Goal: Task Accomplishment & Management: Use online tool/utility

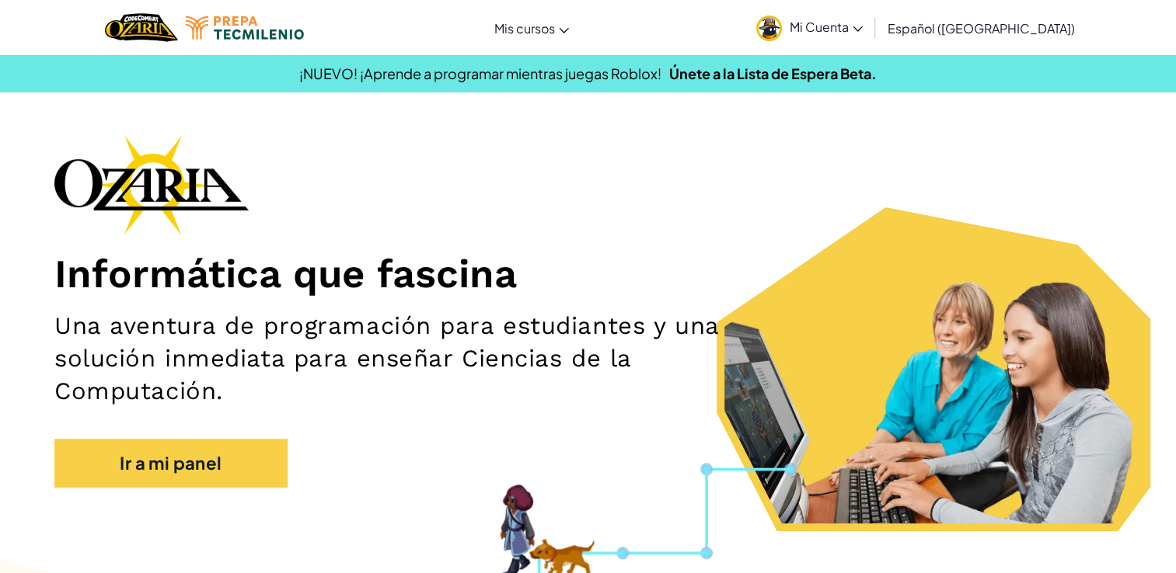
click at [863, 32] on span "Mi Cuenta" at bounding box center [825, 27] width 73 height 16
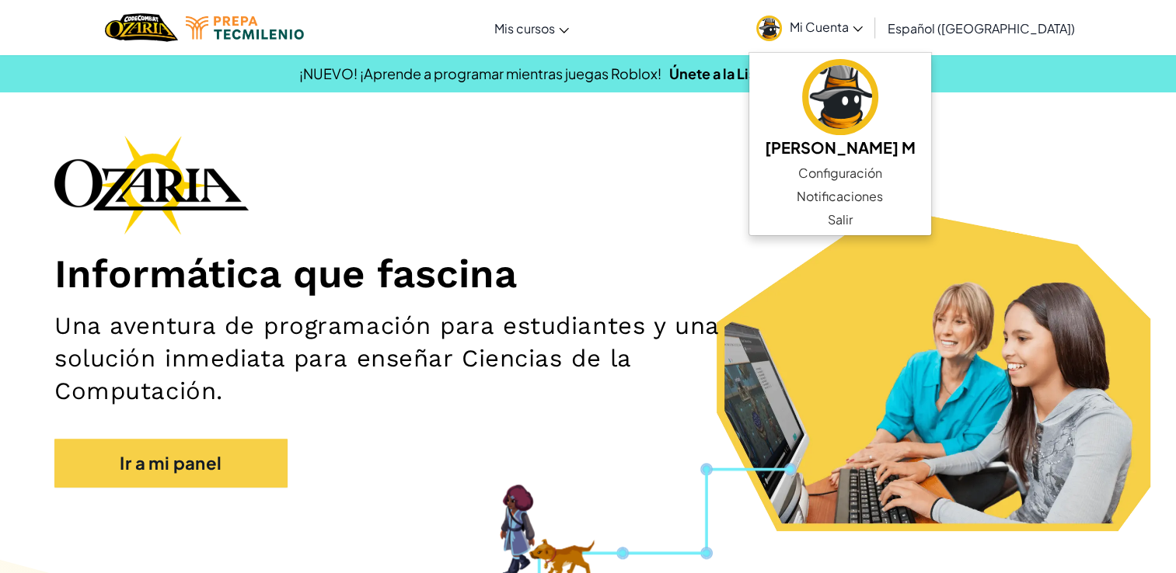
click at [568, 462] on div "Informática que fascina Una aventura de programación para estudiantes y una sol…" at bounding box center [587, 319] width 1067 height 368
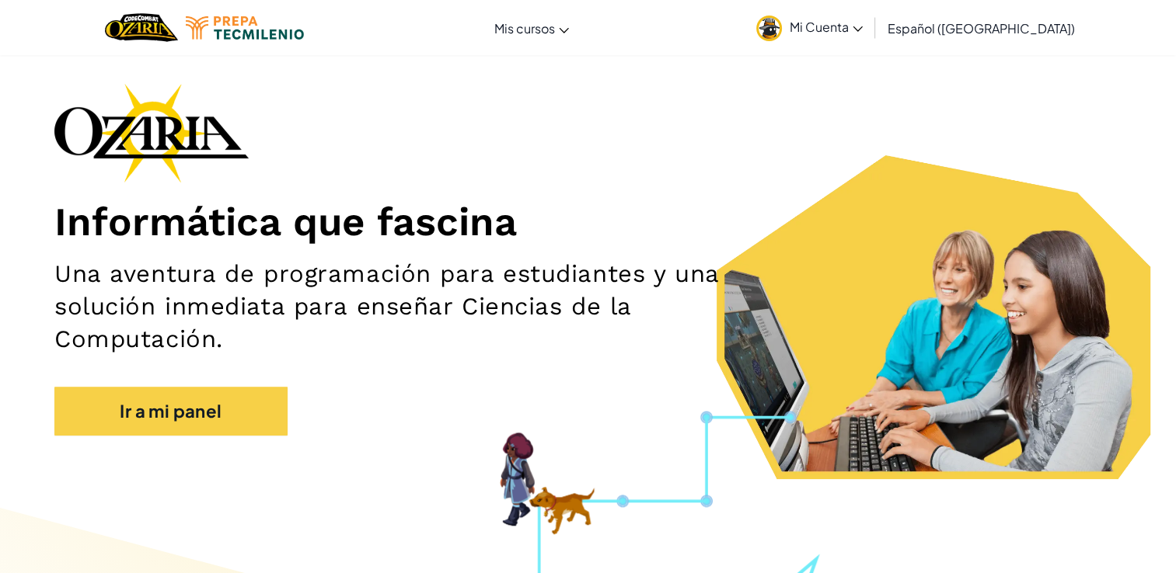
scroll to position [47, 0]
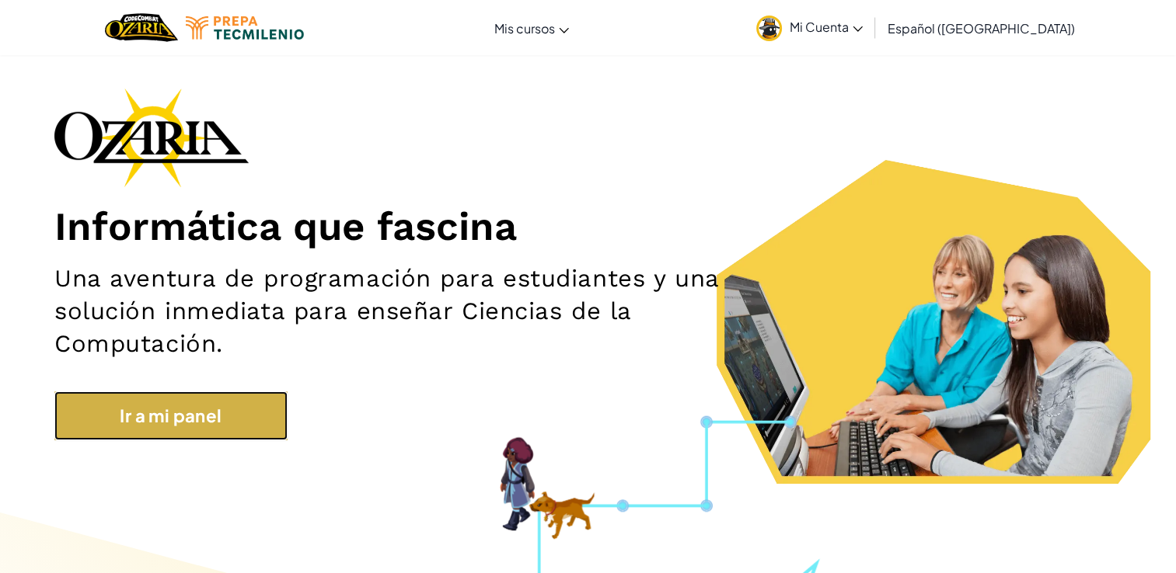
click at [250, 412] on link "Ir a mi panel" at bounding box center [170, 416] width 233 height 49
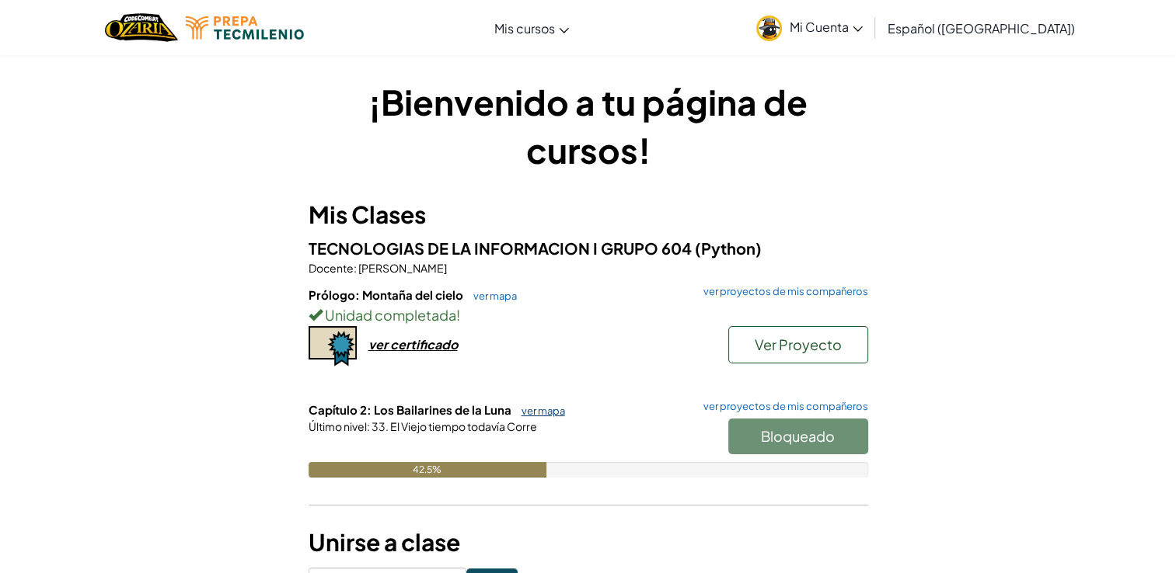
click at [533, 410] on link "ver mapa" at bounding box center [539, 411] width 51 height 12
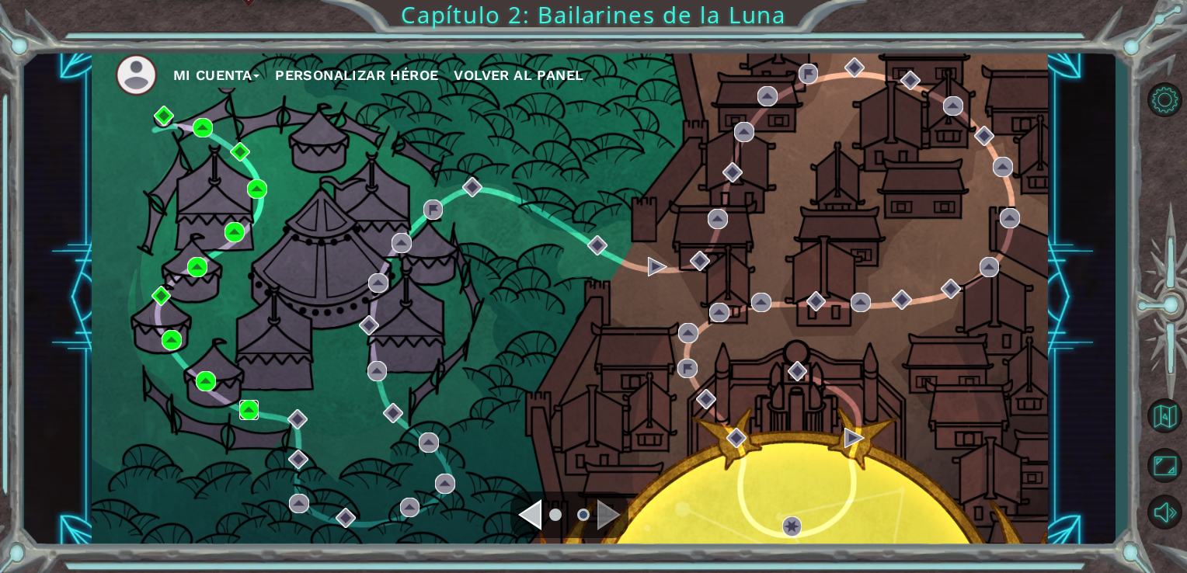
click at [246, 407] on img at bounding box center [249, 410] width 20 height 20
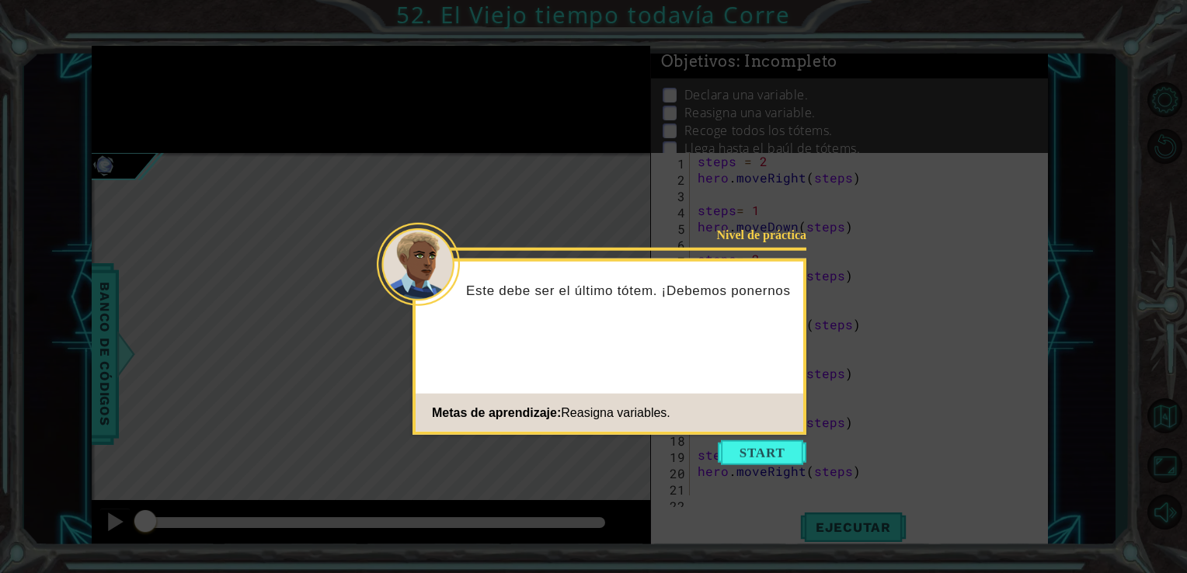
click at [782, 445] on button "Start" at bounding box center [762, 453] width 89 height 25
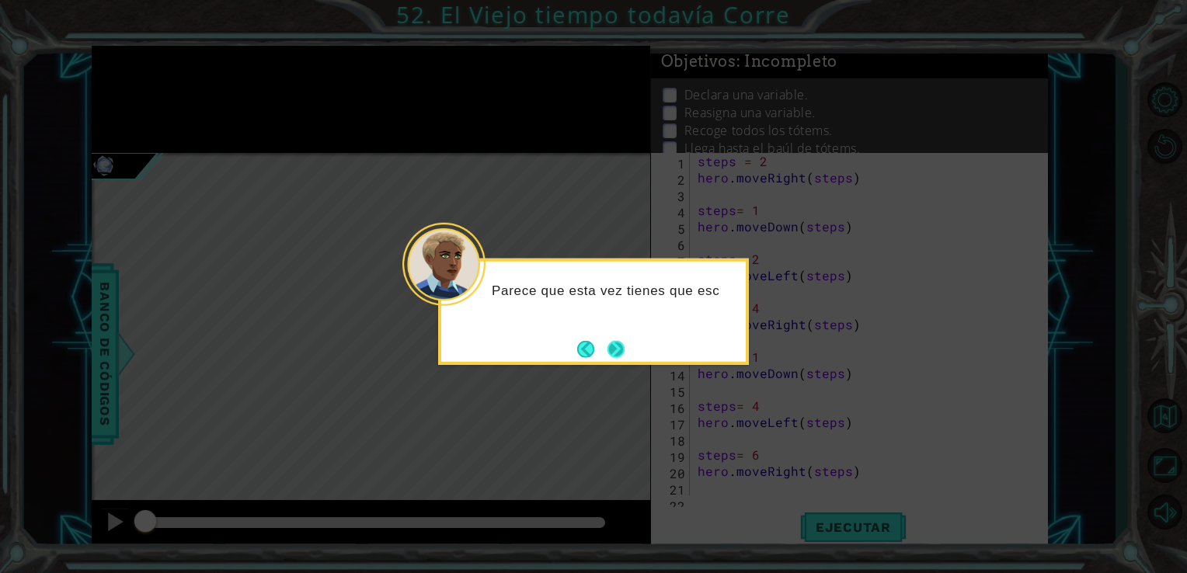
click at [616, 343] on button "Next" at bounding box center [616, 349] width 19 height 19
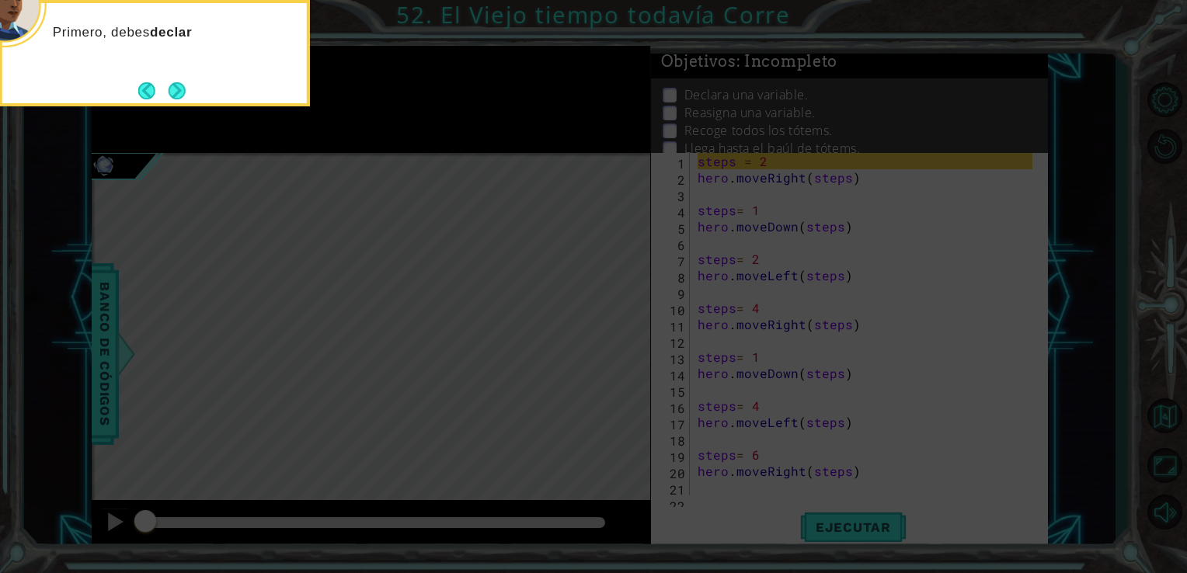
click at [821, 521] on icon at bounding box center [593, 286] width 1187 height 573
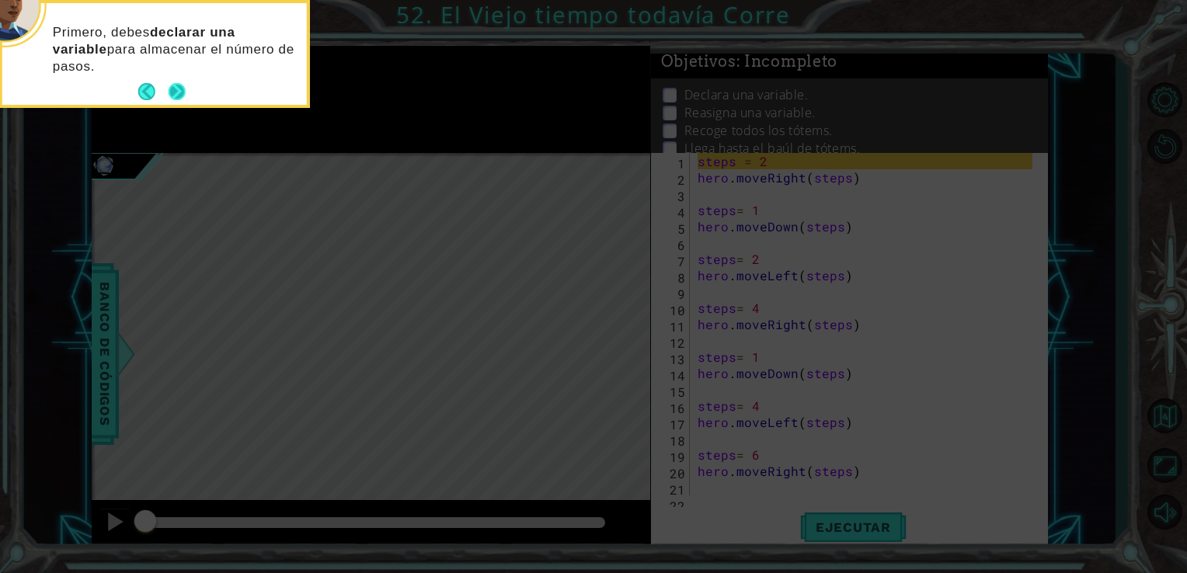
click at [174, 89] on button "Next" at bounding box center [177, 91] width 17 height 17
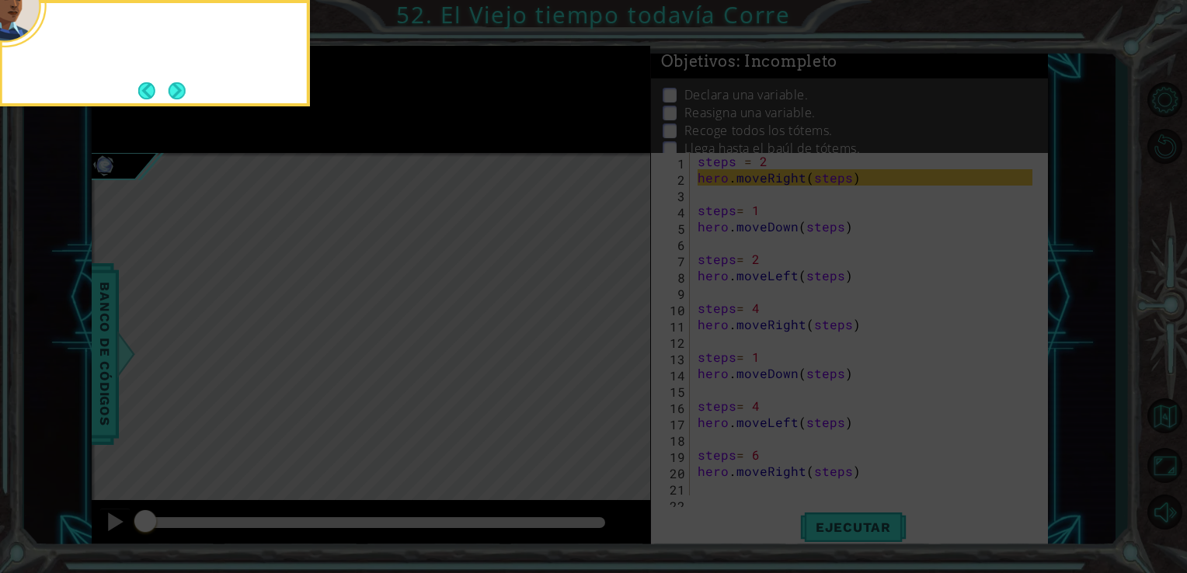
click at [174, 89] on button "Next" at bounding box center [177, 91] width 18 height 18
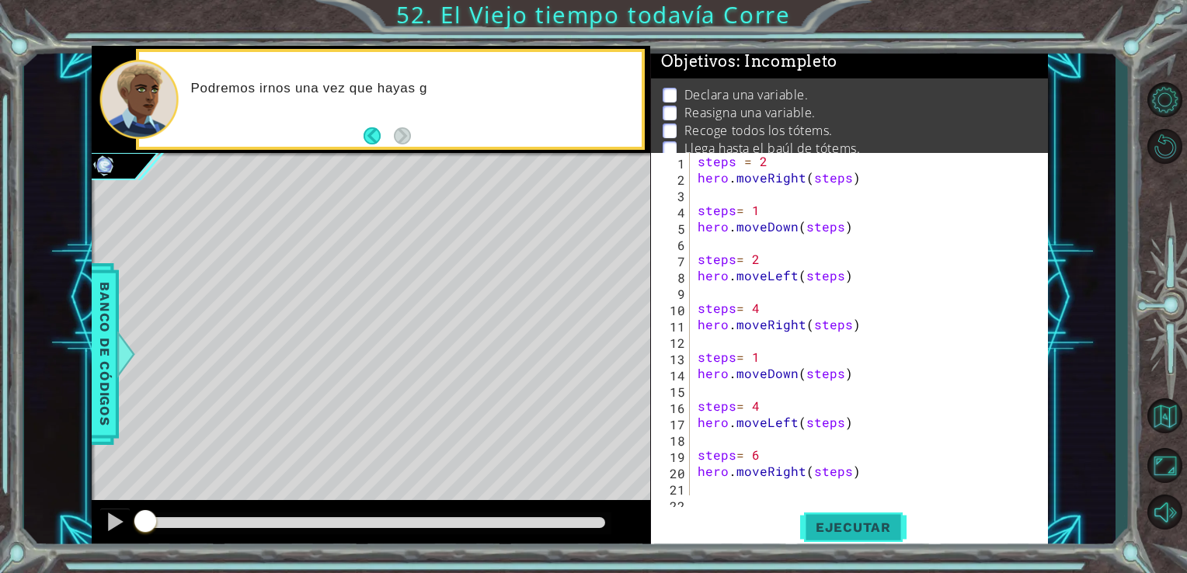
click at [831, 522] on span "Ejecutar" at bounding box center [853, 528] width 106 height 16
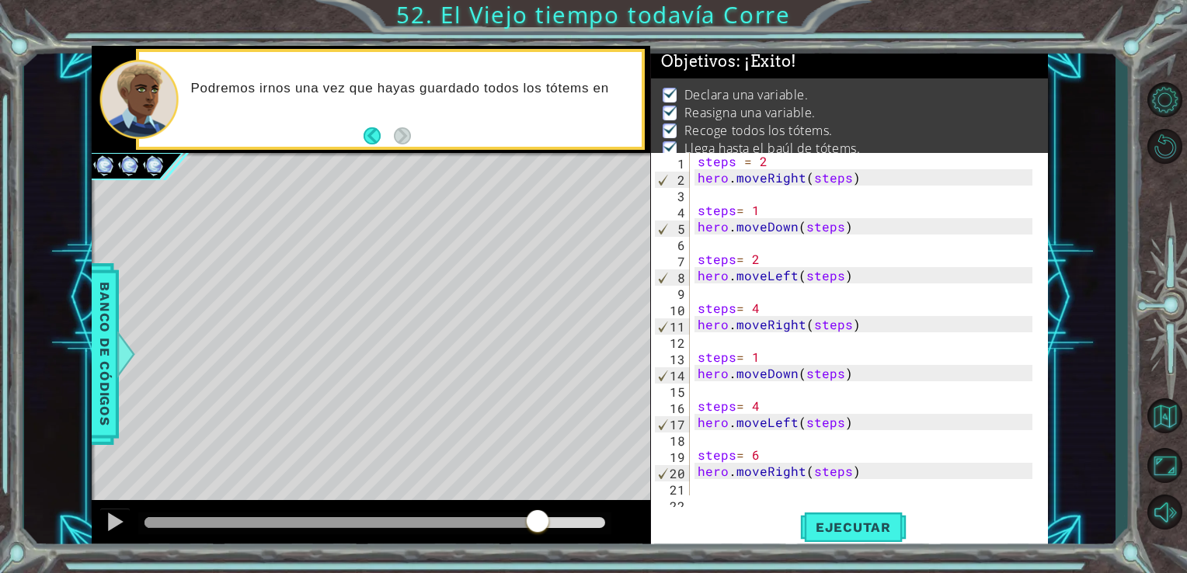
click at [538, 519] on div at bounding box center [376, 523] width 462 height 11
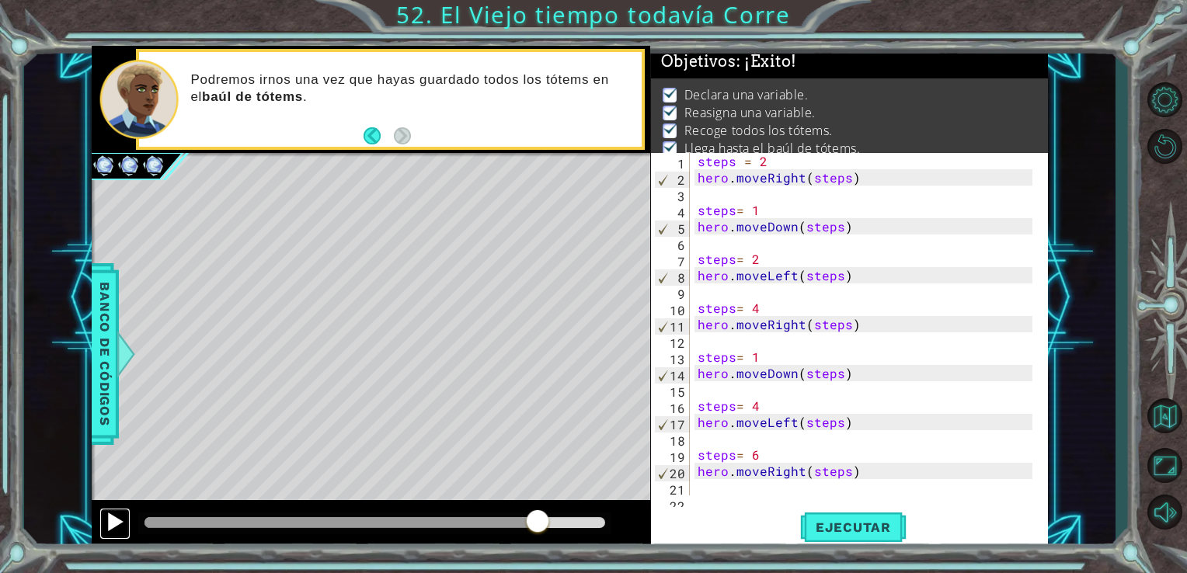
click at [114, 517] on div at bounding box center [115, 522] width 20 height 20
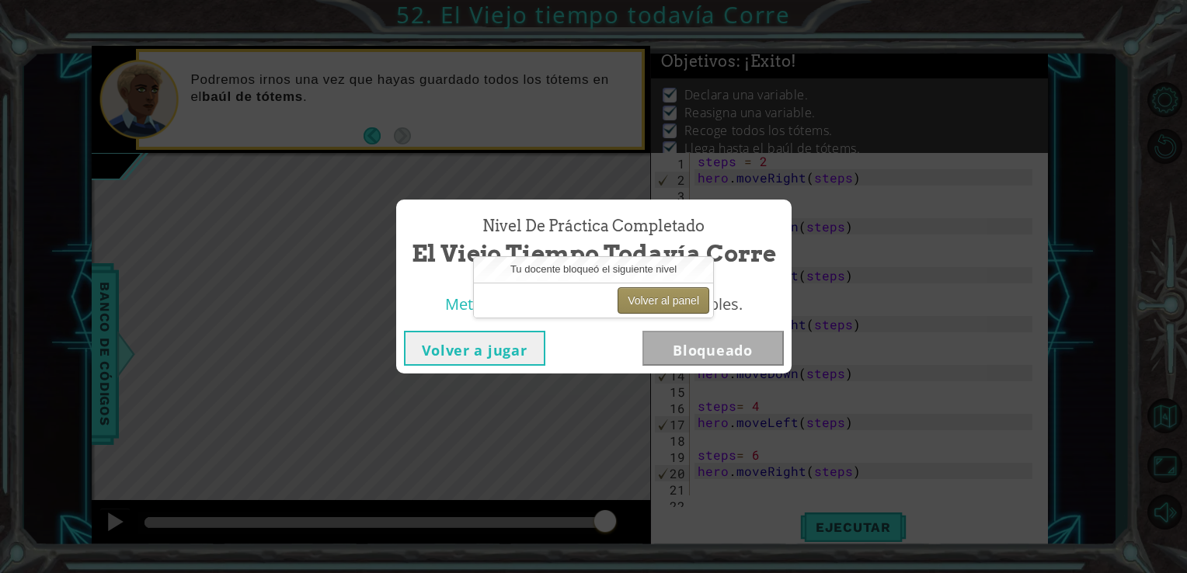
click at [661, 292] on button "Volver al panel" at bounding box center [664, 301] width 92 height 26
click at [657, 294] on button "Volver al panel" at bounding box center [664, 301] width 92 height 26
